Goal: Task Accomplishment & Management: Manage account settings

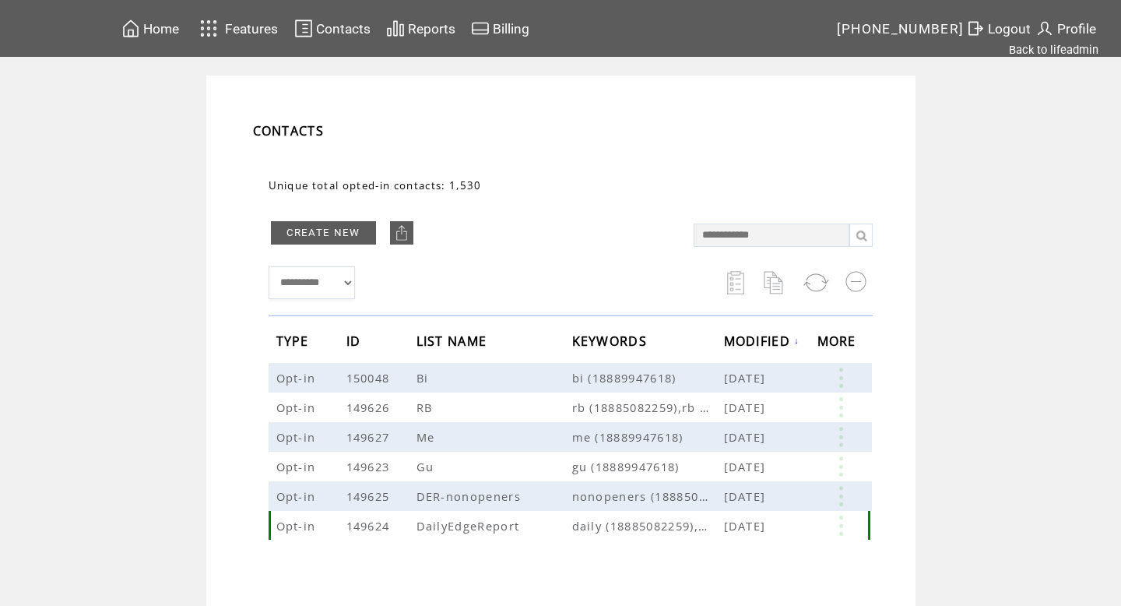
click at [844, 529] on link at bounding box center [840, 525] width 47 height 20
click at [783, 533] on td "EDIT" at bounding box center [784, 530] width 78 height 15
click at [838, 525] on link at bounding box center [840, 525] width 47 height 20
click at [686, 532] on link "EDIT" at bounding box center [686, 533] width 26 height 14
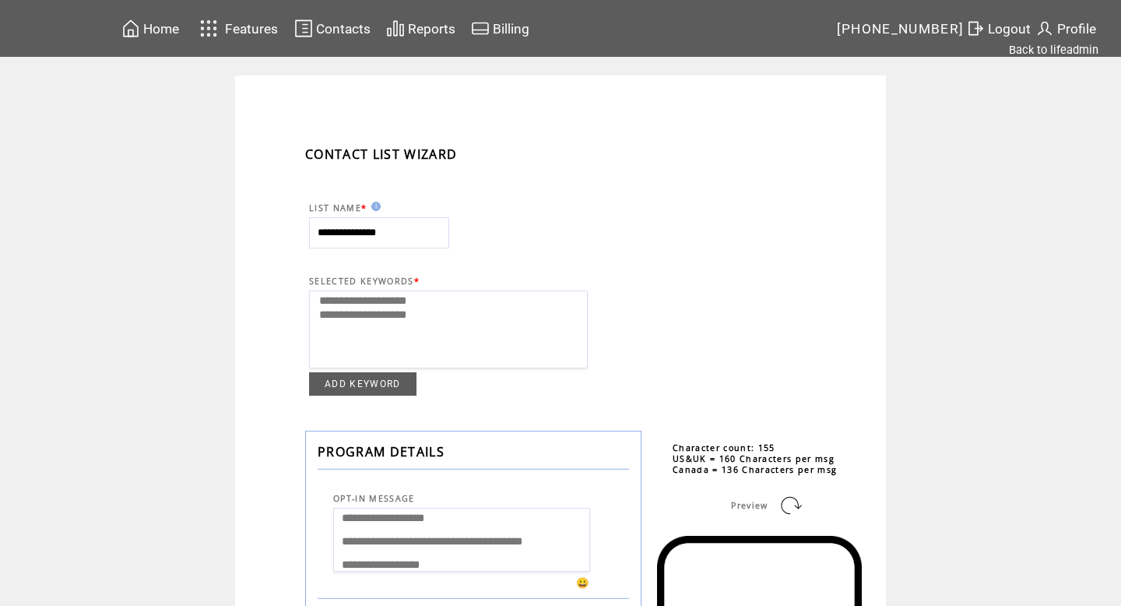
select select
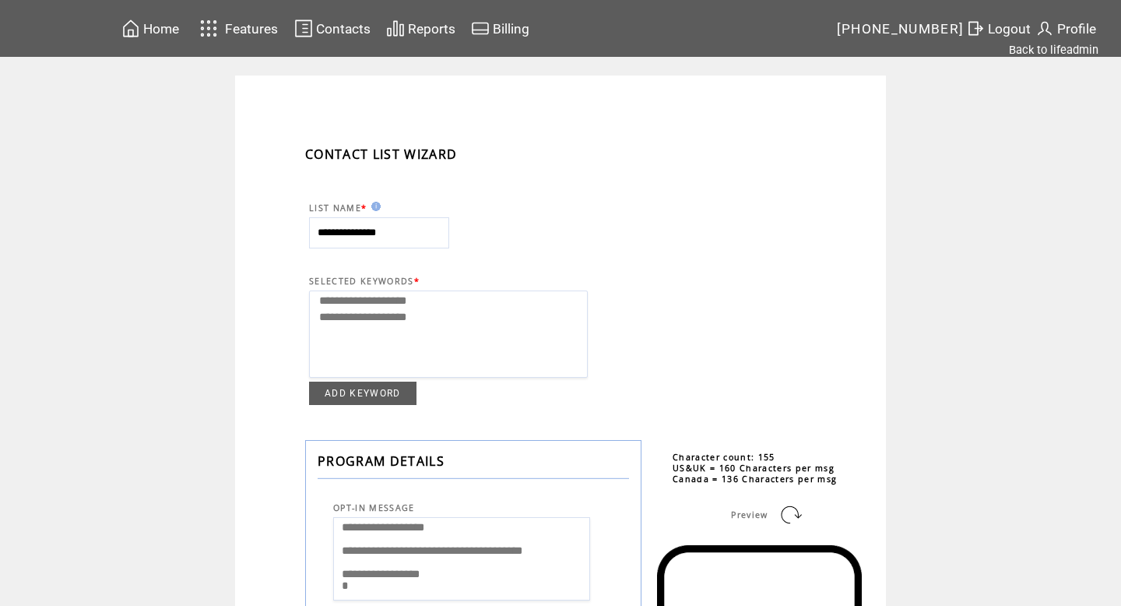
click at [325, 43] on td "Contacts" at bounding box center [326, 28] width 92 height 30
click at [331, 23] on span "Contacts" at bounding box center [343, 29] width 54 height 16
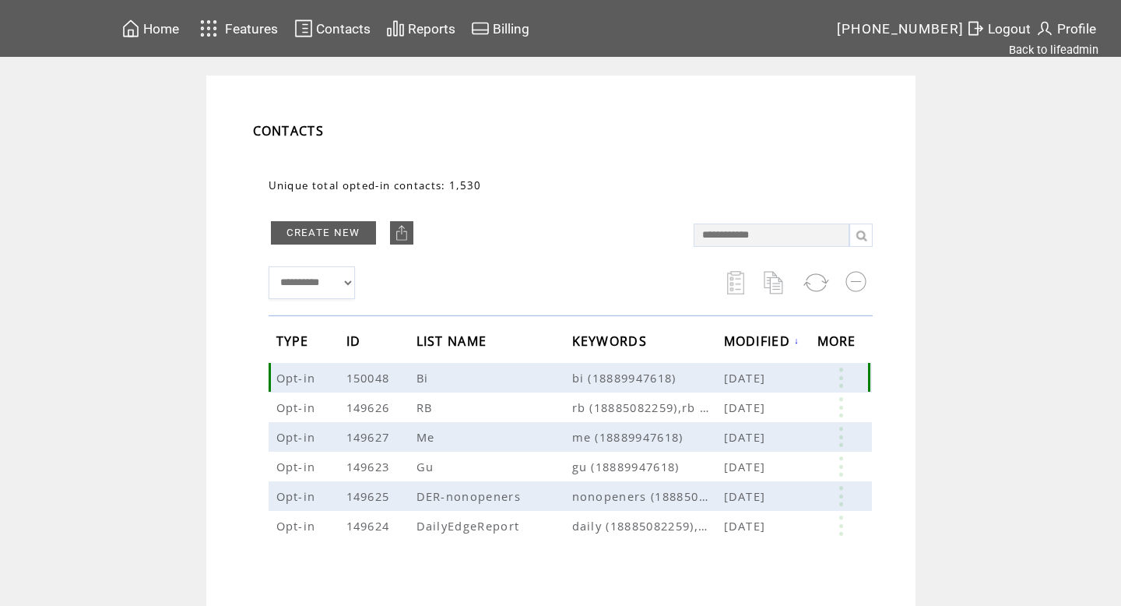
click at [634, 383] on span "bi (18889947618)" at bounding box center [648, 378] width 152 height 16
click at [636, 377] on span "bi (18889947618)" at bounding box center [648, 378] width 152 height 16
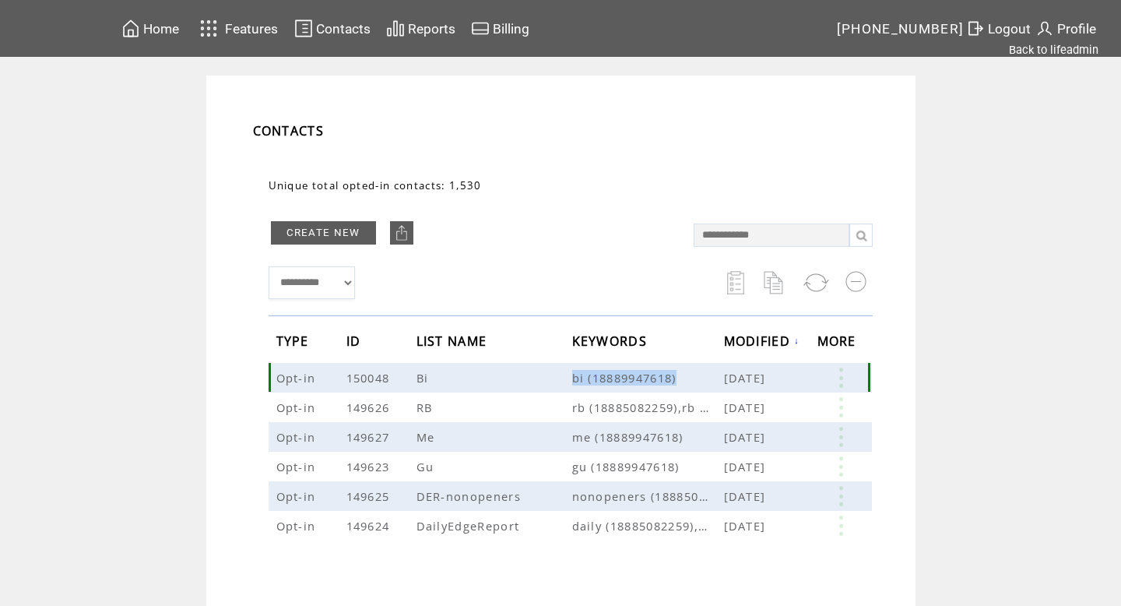
click at [636, 377] on span "bi (18889947618)" at bounding box center [648, 378] width 152 height 16
click at [838, 373] on link at bounding box center [840, 377] width 47 height 20
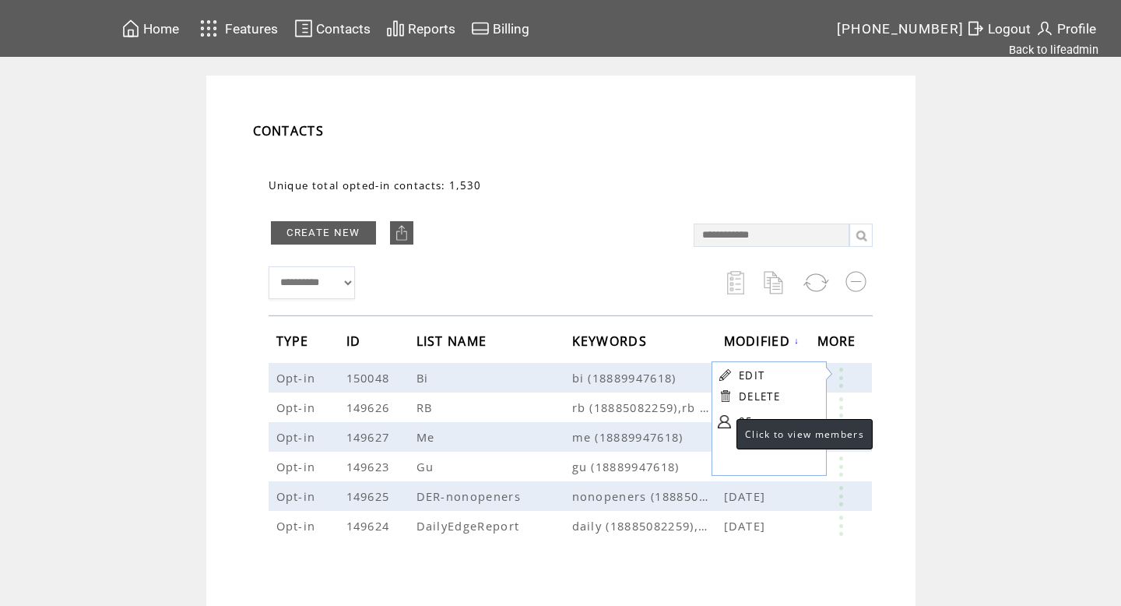
click at [725, 420] on link at bounding box center [724, 421] width 13 height 13
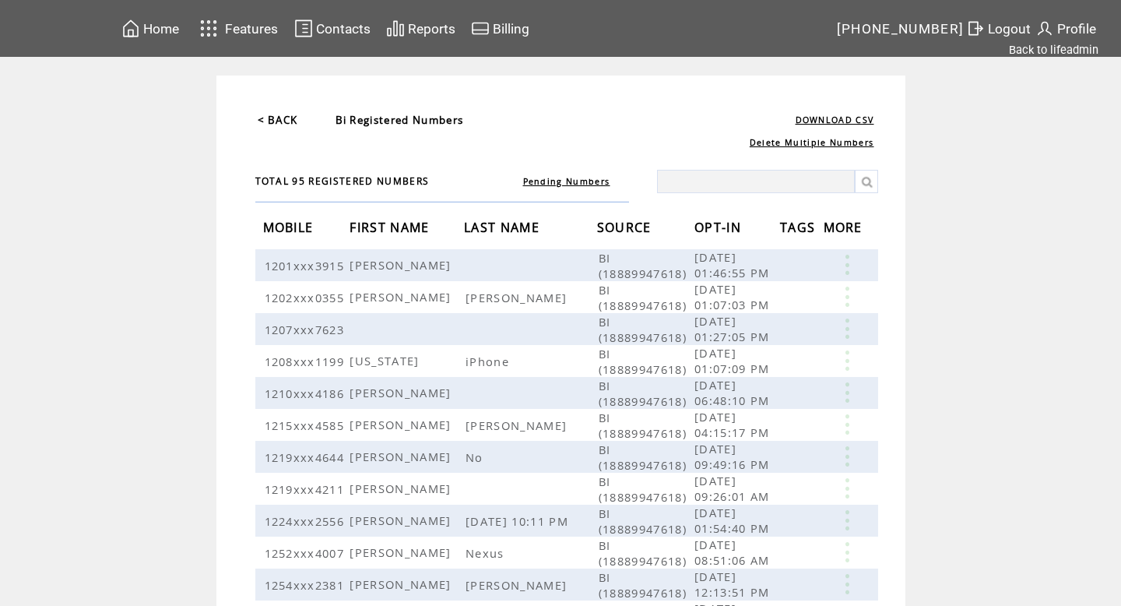
click at [258, 127] on td "< BACK" at bounding box center [278, 120] width 42 height 16
click at [277, 123] on link "< BACK" at bounding box center [278, 120] width 40 height 14
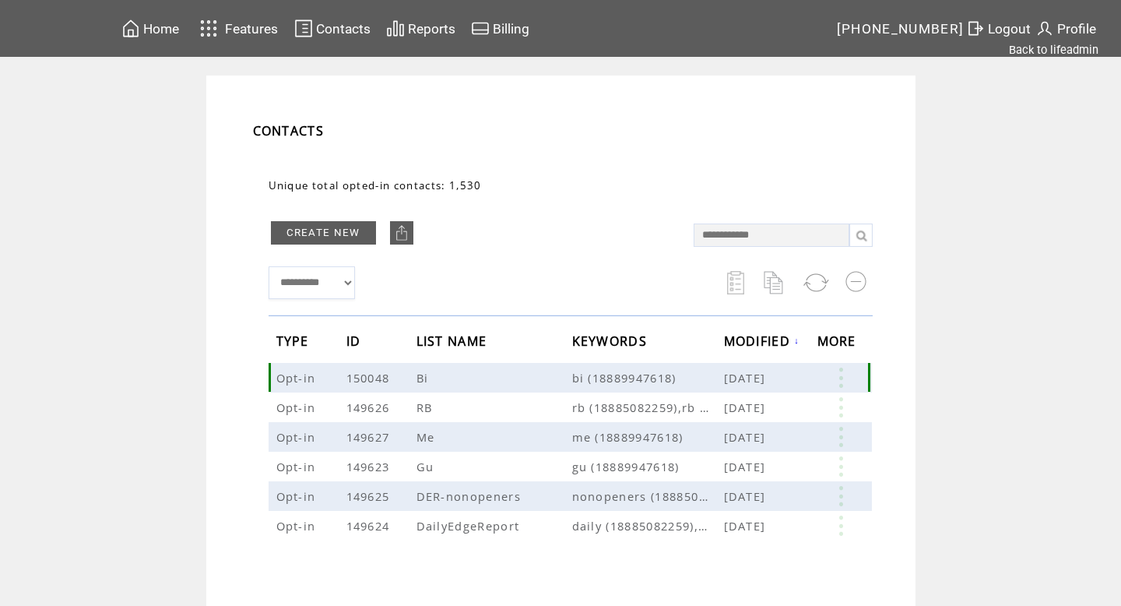
click at [846, 384] on link at bounding box center [840, 377] width 47 height 20
click at [760, 383] on link "EDIT" at bounding box center [760, 386] width 26 height 14
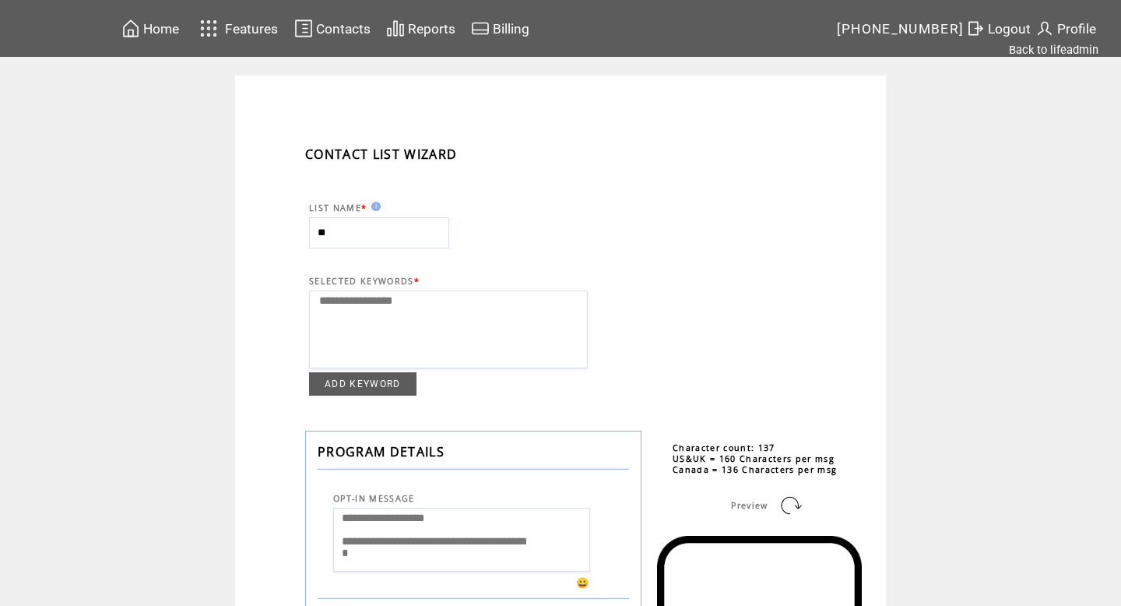
select select
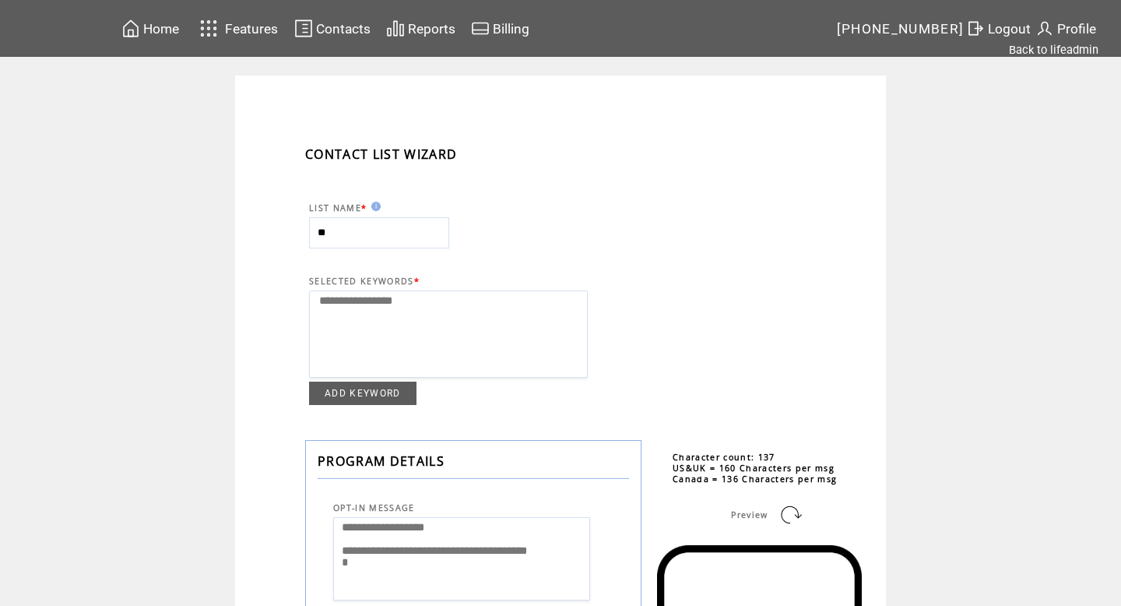
click at [332, 29] on span "Contacts" at bounding box center [343, 29] width 54 height 16
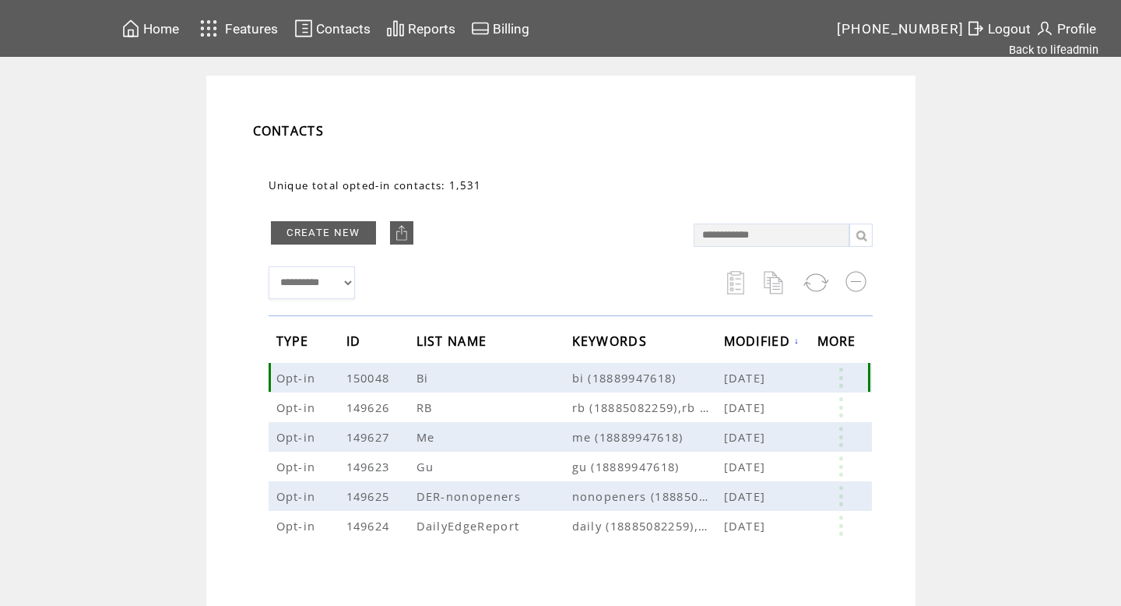
click at [845, 378] on link at bounding box center [840, 377] width 47 height 20
click at [745, 423] on table "EDIT DELETE 95" at bounding box center [774, 406] width 111 height 78
click at [845, 377] on link at bounding box center [840, 377] width 47 height 20
click at [669, 470] on link "95" at bounding box center [702, 470] width 78 height 23
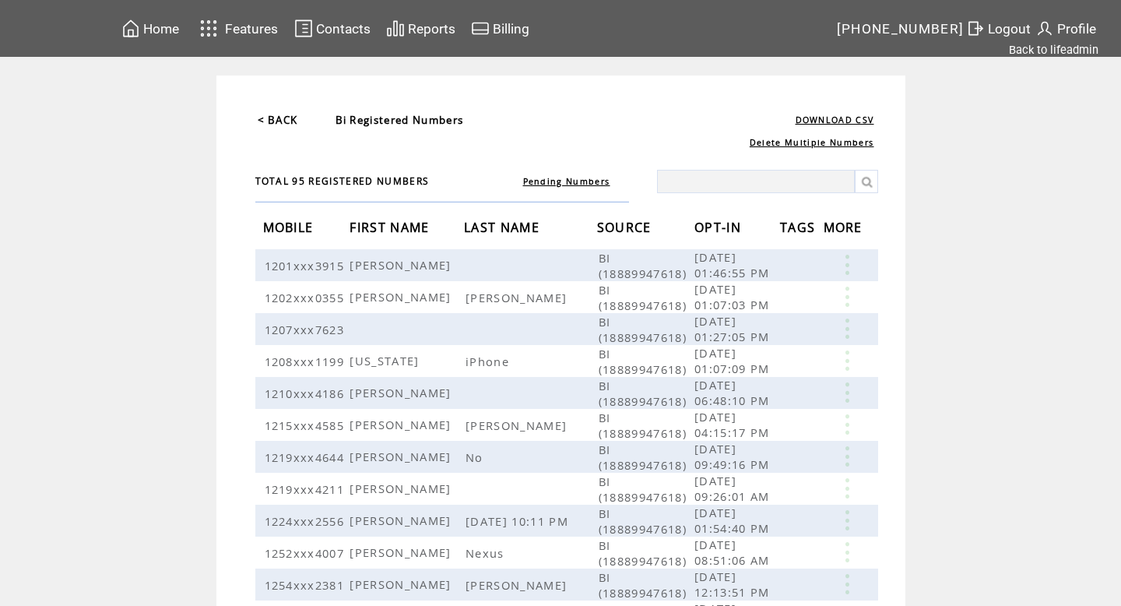
click at [776, 185] on input "text" at bounding box center [756, 181] width 198 height 23
type input "****"
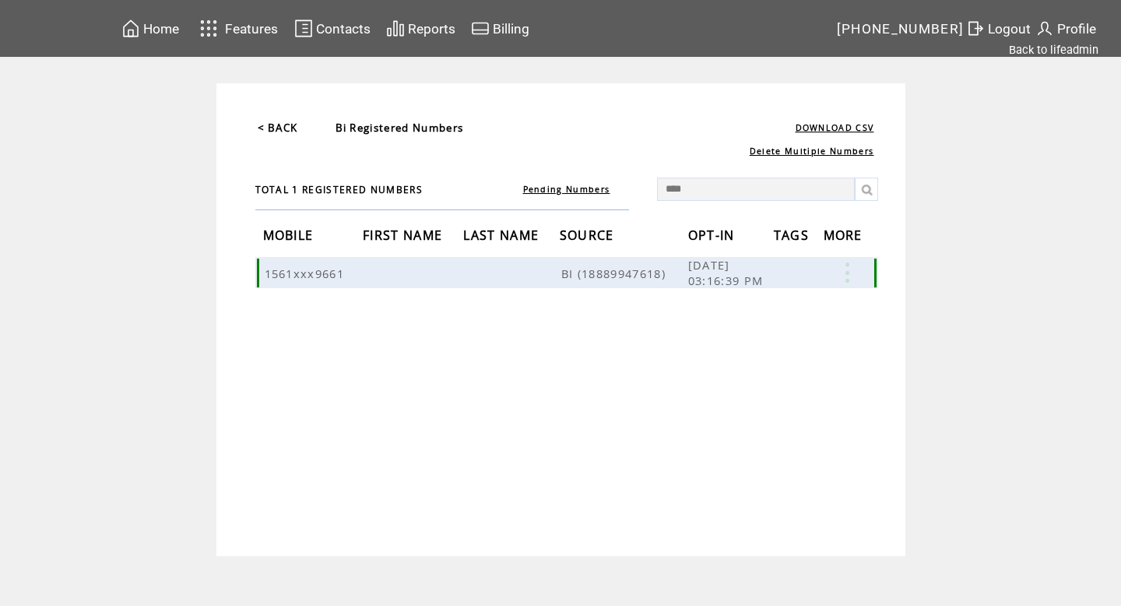
click at [847, 283] on td at bounding box center [849, 272] width 51 height 31
click at [848, 272] on link at bounding box center [847, 272] width 47 height 20
click at [781, 322] on td "DELETE" at bounding box center [770, 315] width 41 height 15
click at [358, 268] on td "1561xxx9661" at bounding box center [313, 272] width 100 height 31
click at [329, 269] on span "1561xxx9661" at bounding box center [307, 273] width 84 height 16
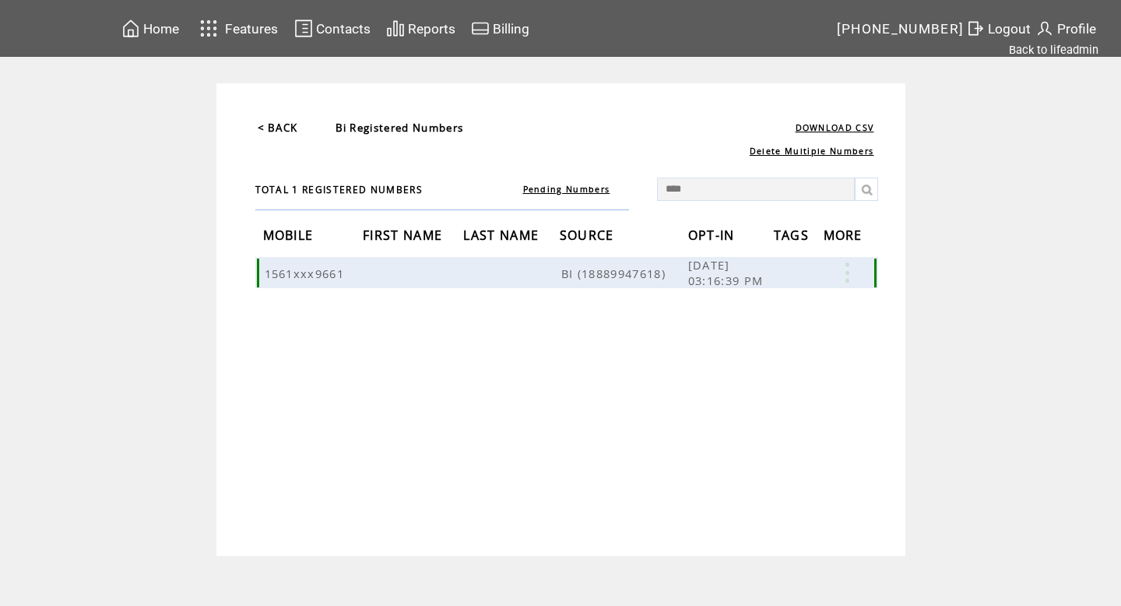
click at [852, 262] on link at bounding box center [847, 272] width 47 height 20
click at [742, 305] on link at bounding box center [736, 311] width 15 height 15
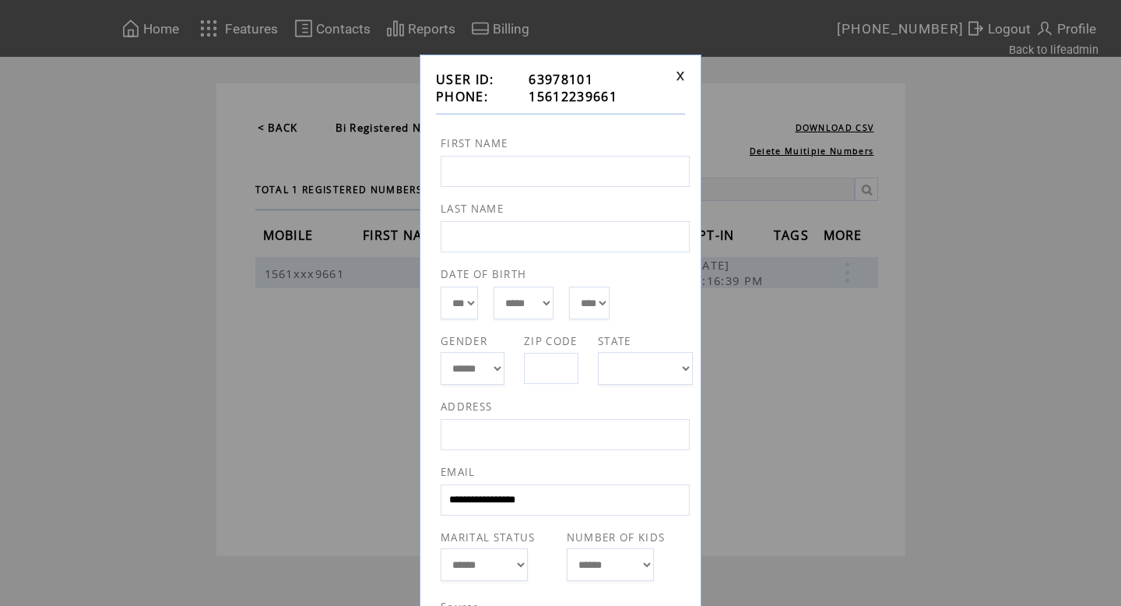
click at [681, 72] on link at bounding box center [680, 76] width 9 height 10
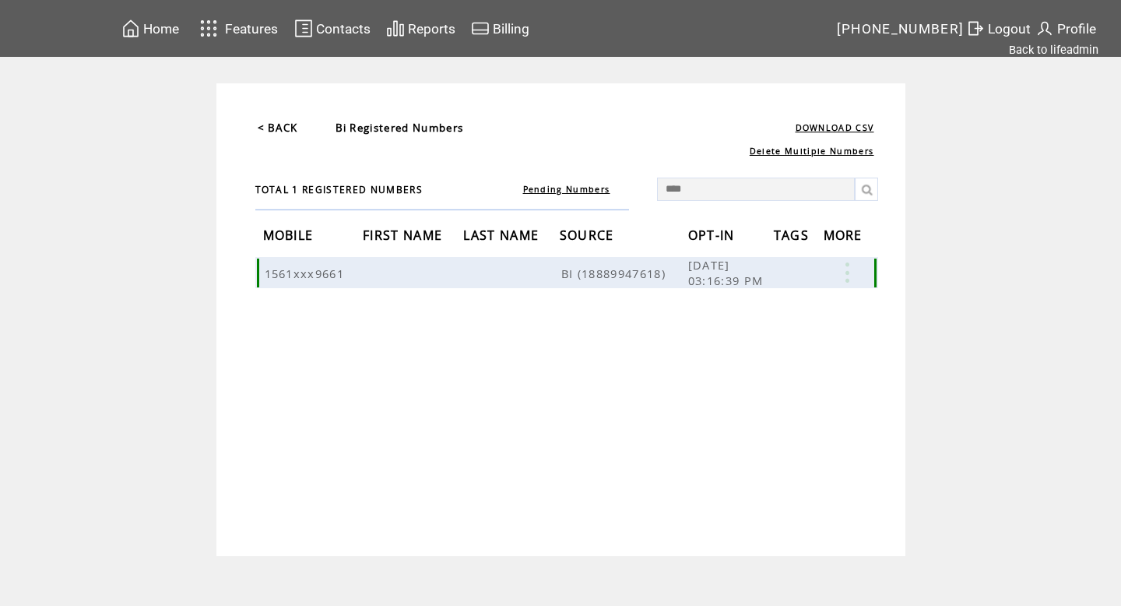
click at [848, 283] on td at bounding box center [849, 272] width 51 height 31
click at [849, 271] on link at bounding box center [847, 272] width 47 height 20
click at [761, 315] on link "DELETE" at bounding box center [770, 315] width 41 height 14
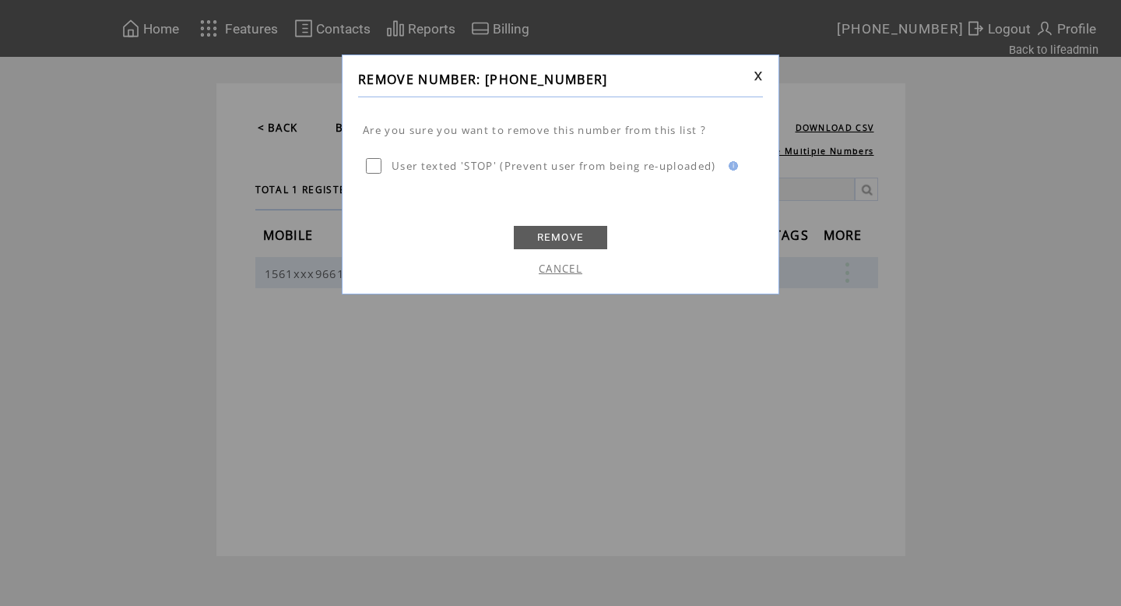
click at [601, 220] on td "REMOVE" at bounding box center [560, 234] width 405 height 36
click at [565, 236] on link "REMOVE" at bounding box center [560, 237] width 93 height 23
